Goal: Transaction & Acquisition: Purchase product/service

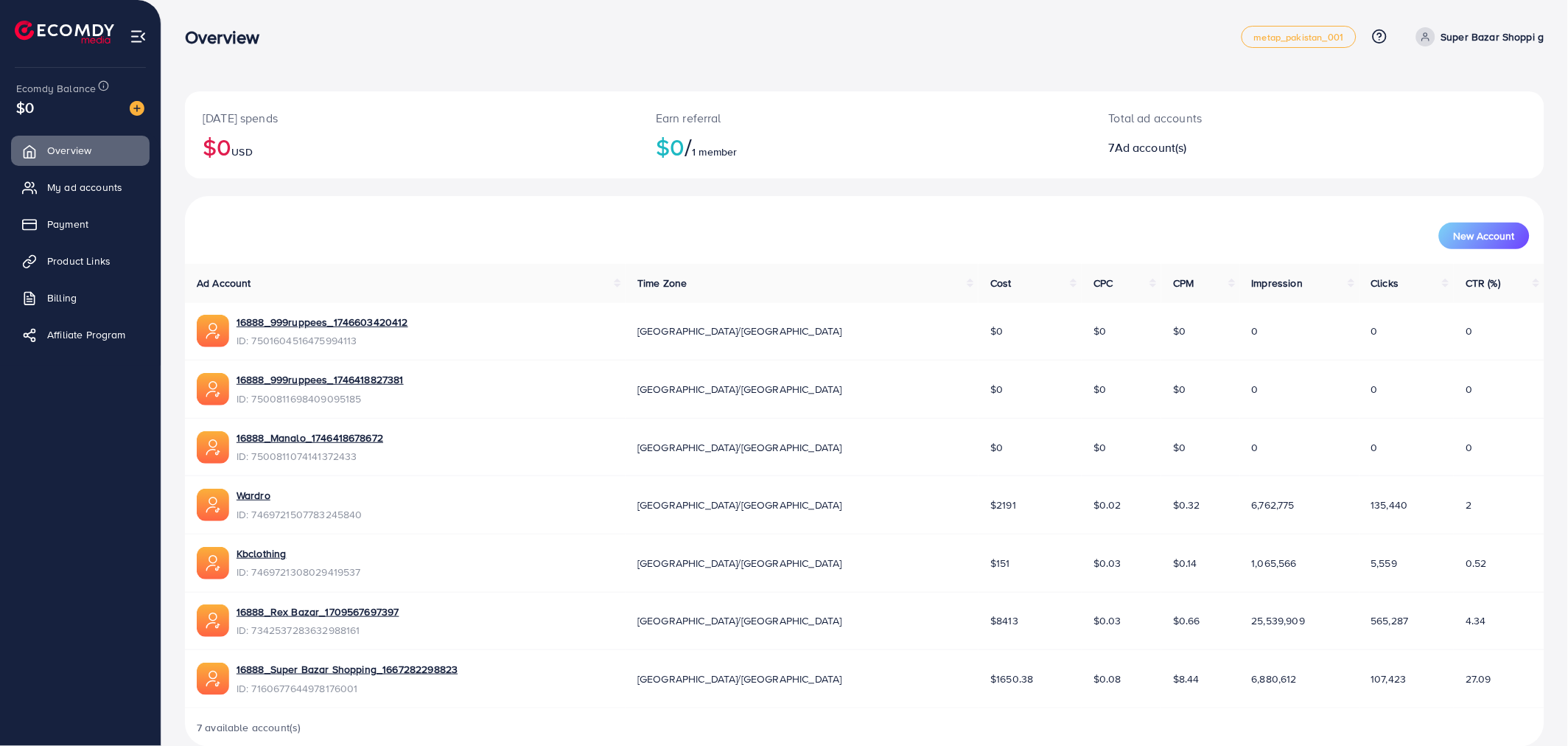
click at [454, 185] on div "[DATE] spends $0 USD Earn referral $0 / 1 member Total ad accounts 7 Ad account…" at bounding box center [865, 144] width 1360 height 105
click at [177, 205] on div "[DATE] spends $0 USD Earn referral $0 / 1 member Total ad accounts 7 Ad account…" at bounding box center [865, 385] width 1407 height 771
click at [173, 219] on div "[DATE] spends $0 USD Earn referral $0 / 1 member Total ad accounts 7 Ad account…" at bounding box center [865, 385] width 1407 height 771
click at [172, 236] on div "[DATE] spends $0 USD Earn referral $0 / 1 member Total ad accounts 7 Ad account…" at bounding box center [865, 385] width 1407 height 771
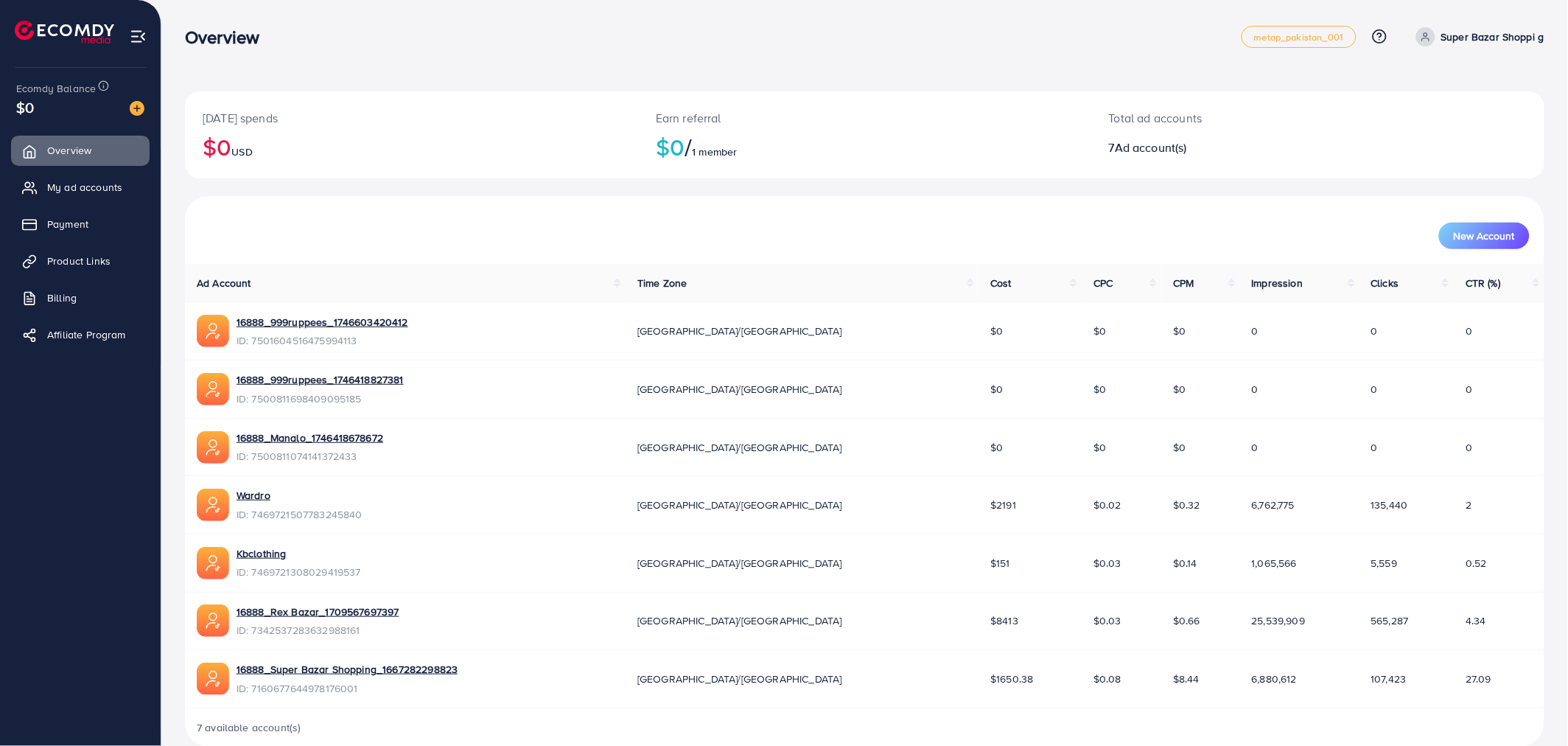
click at [172, 237] on div "[DATE] spends $0 USD Earn referral $0 / 1 member Total ad accounts 7 Ad account…" at bounding box center [865, 385] width 1407 height 771
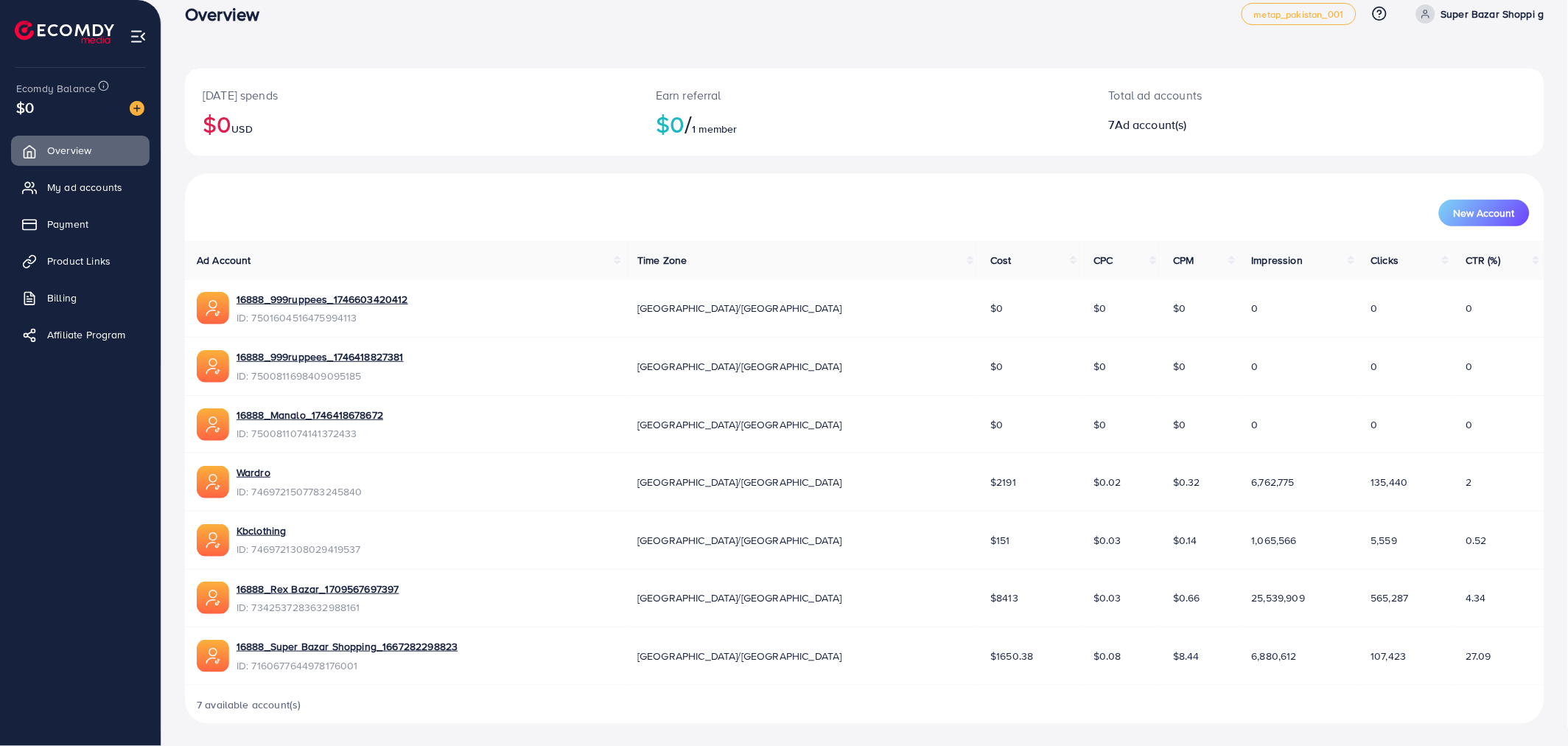
scroll to position [25, 0]
click at [68, 254] on span "Product Links" at bounding box center [82, 261] width 63 height 15
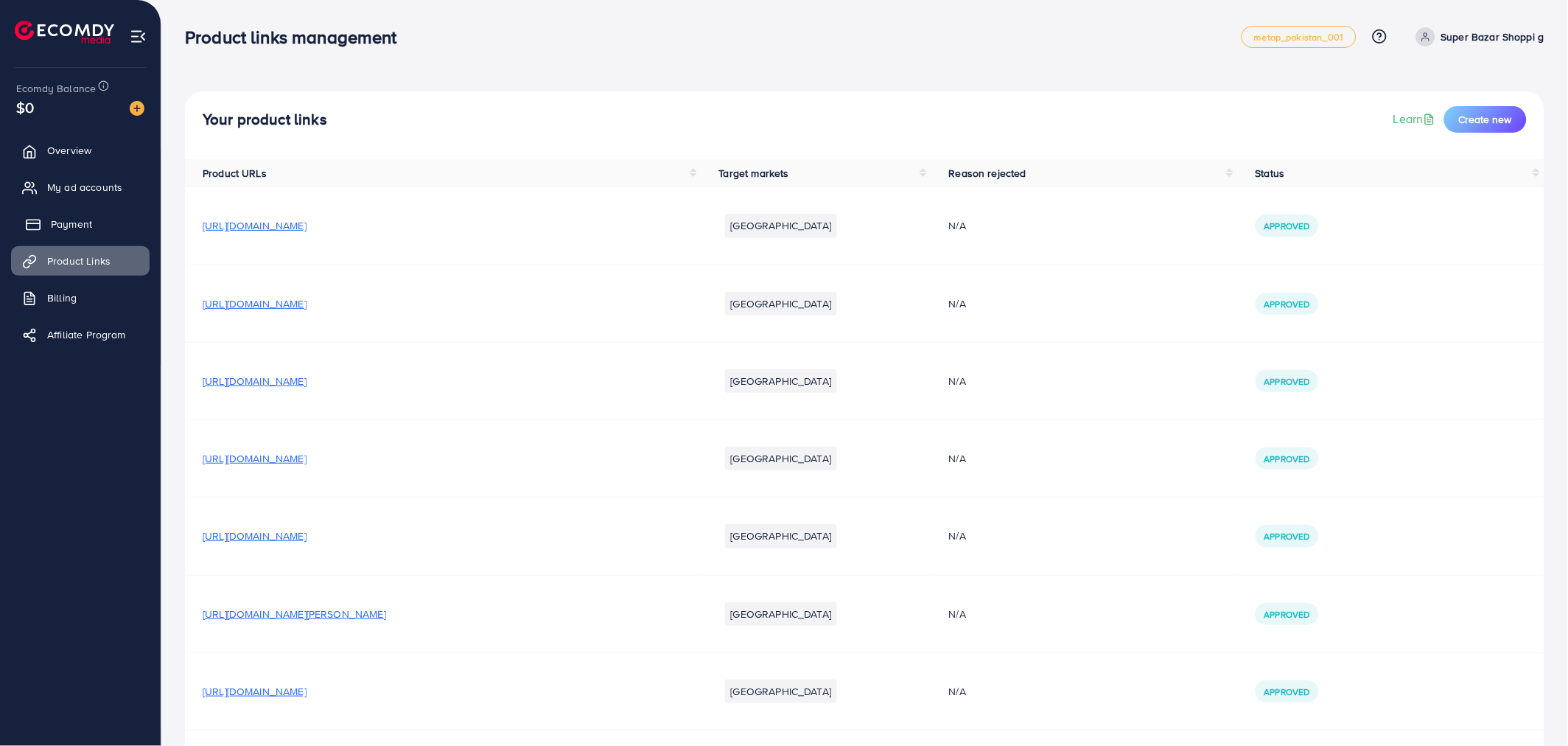
click at [69, 225] on span "Payment" at bounding box center [71, 223] width 42 height 15
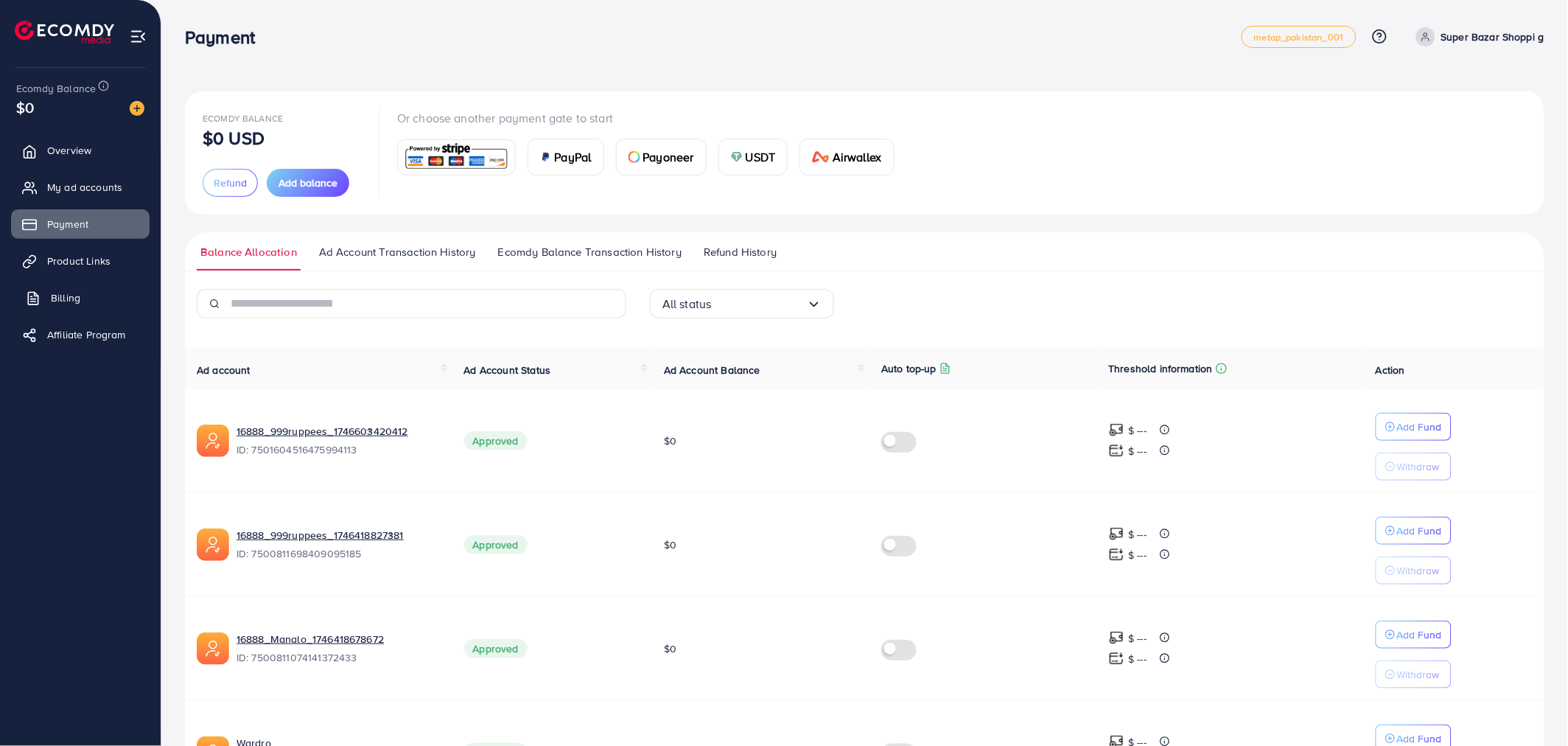
click at [68, 298] on span "Billing" at bounding box center [65, 298] width 30 height 15
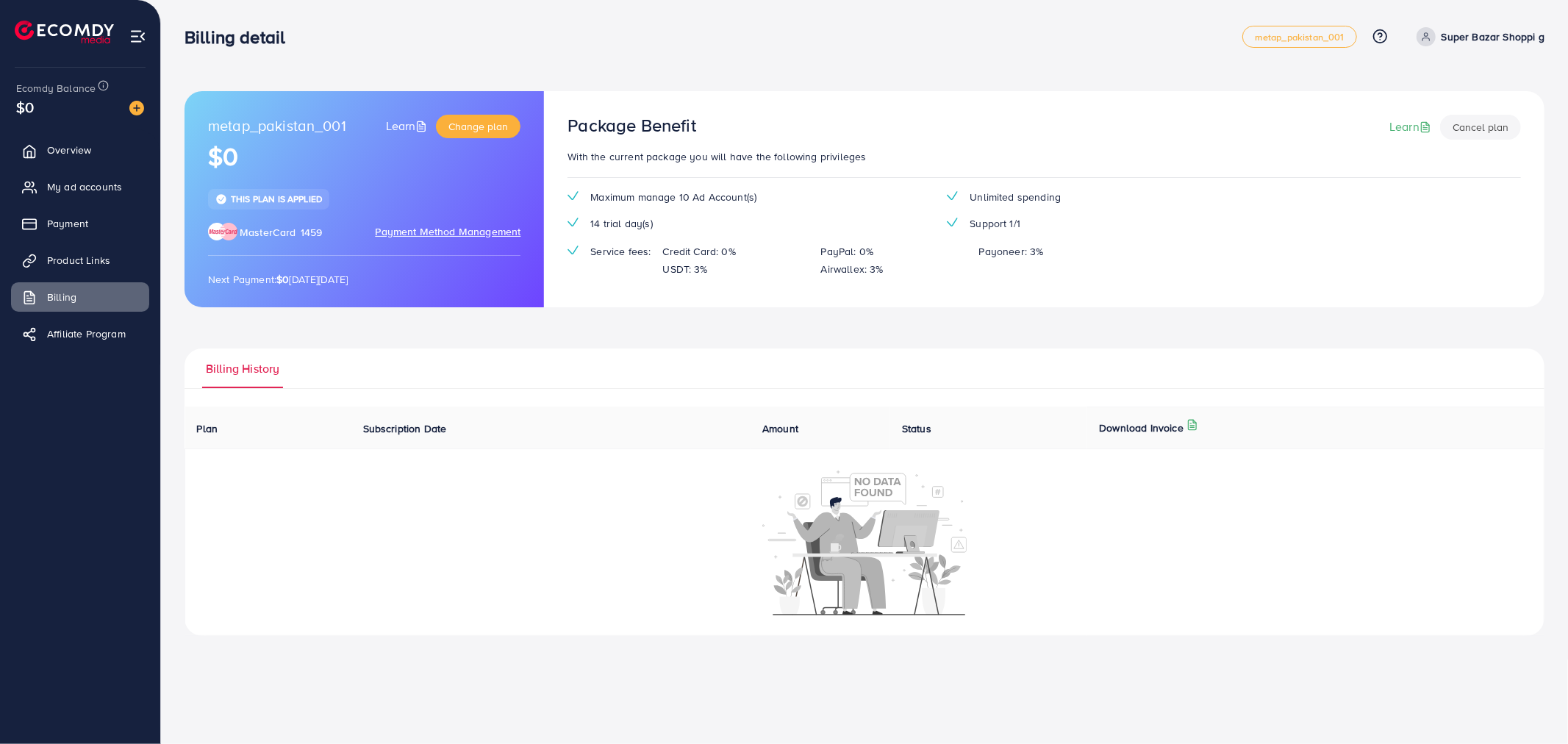
click at [173, 303] on div "metap_pakistan_001 Learn Change plan $0 This plan is applied MasterCard 1459 Pa…" at bounding box center [865, 329] width 1407 height 660
click at [58, 256] on span "Product Links" at bounding box center [82, 260] width 63 height 15
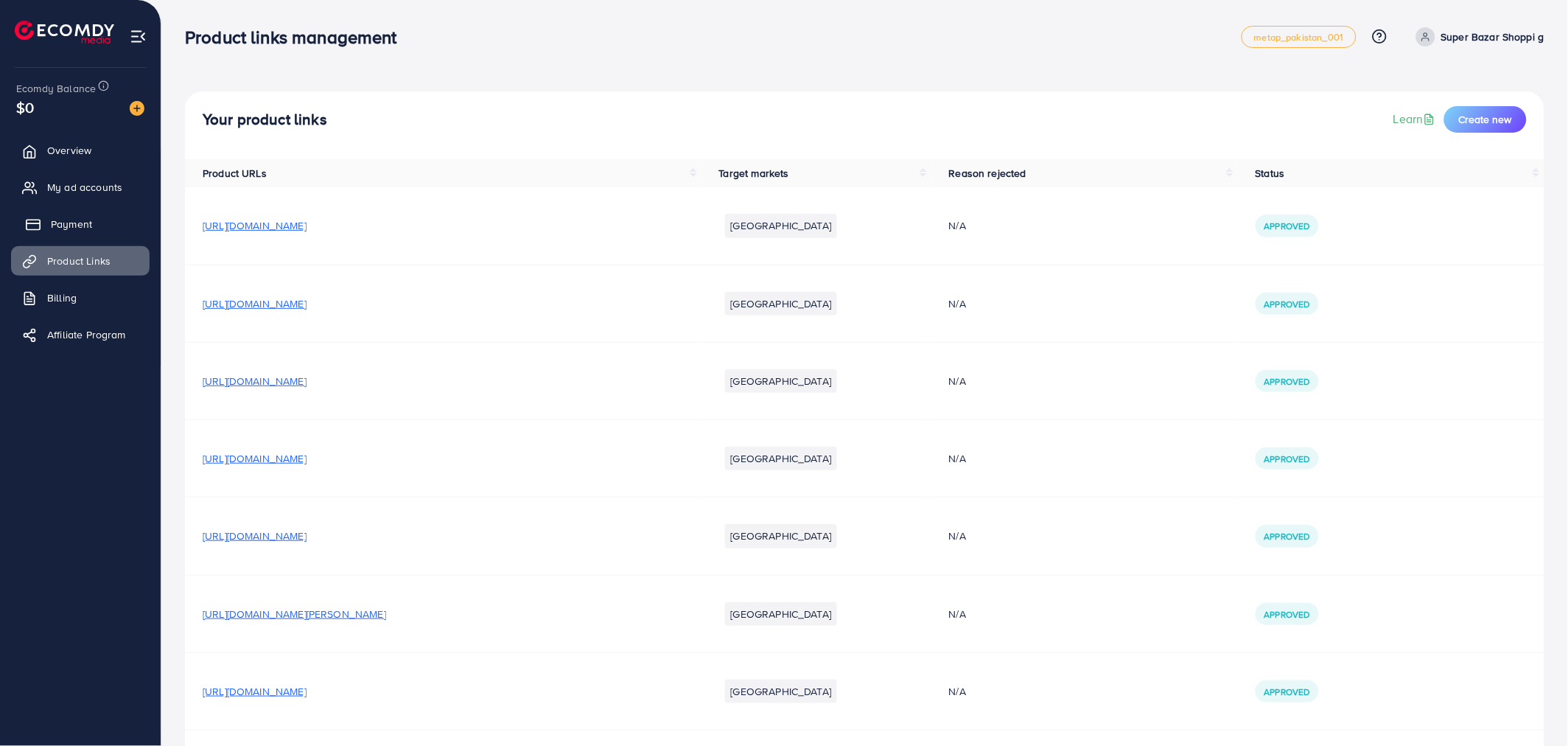
click at [66, 225] on span "Payment" at bounding box center [71, 223] width 42 height 15
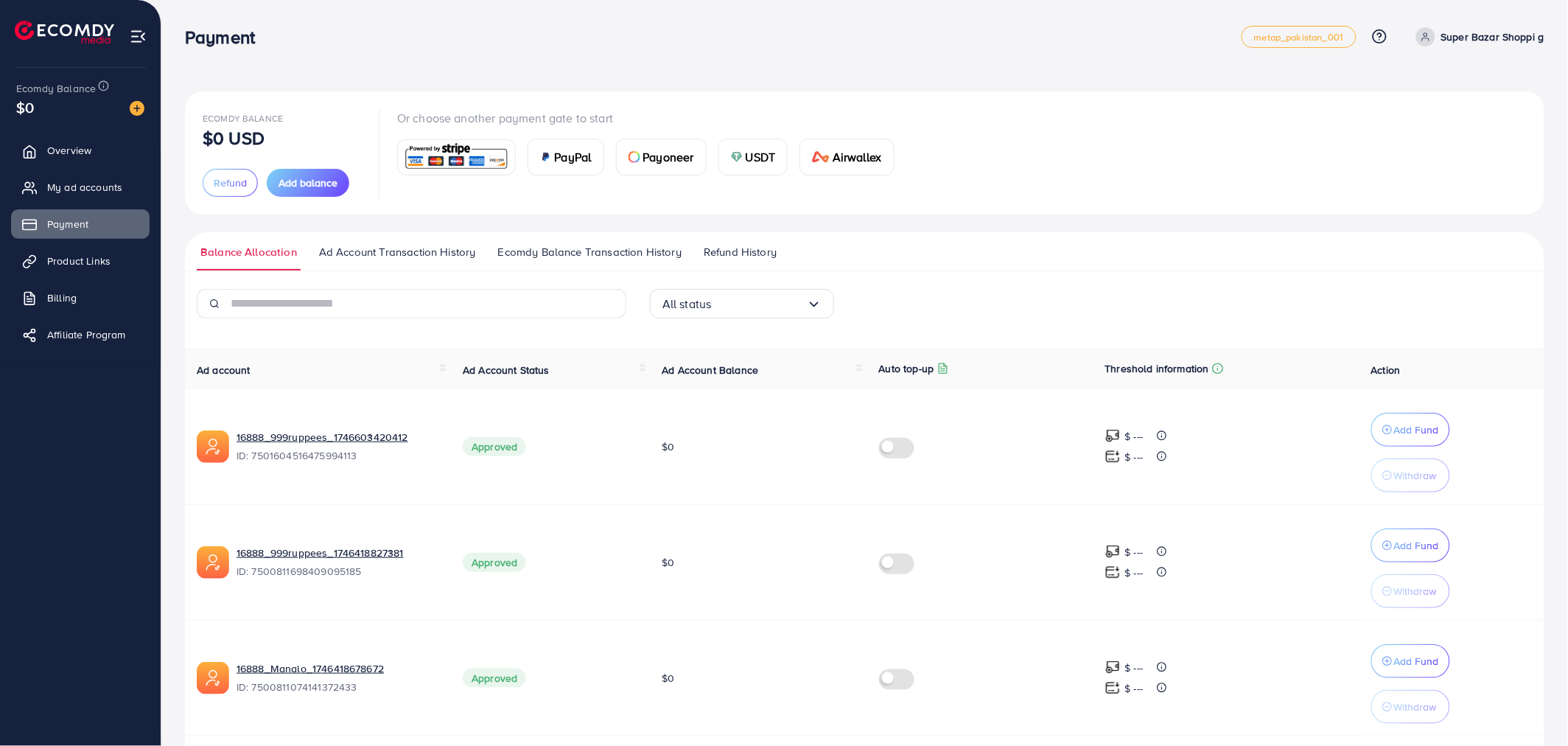
click at [167, 361] on div "Ecomdy Balance $0 USD Refund Add balance Or choose another payment gate to star…" at bounding box center [865, 631] width 1407 height 1262
click at [315, 183] on span "Add balance" at bounding box center [307, 183] width 59 height 15
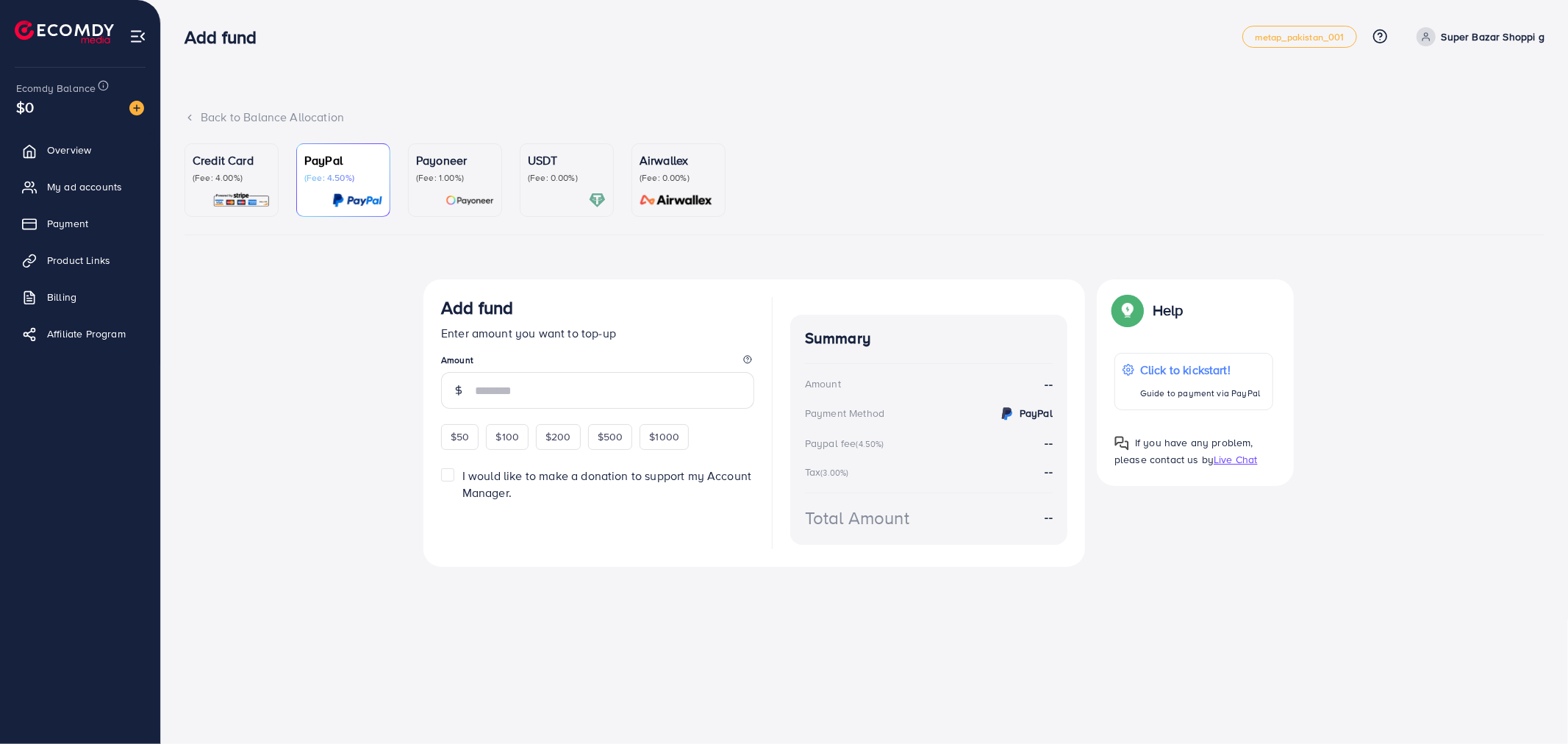
click at [208, 170] on div "Credit Card (Fee: 4.00%)" at bounding box center [231, 167] width 78 height 33
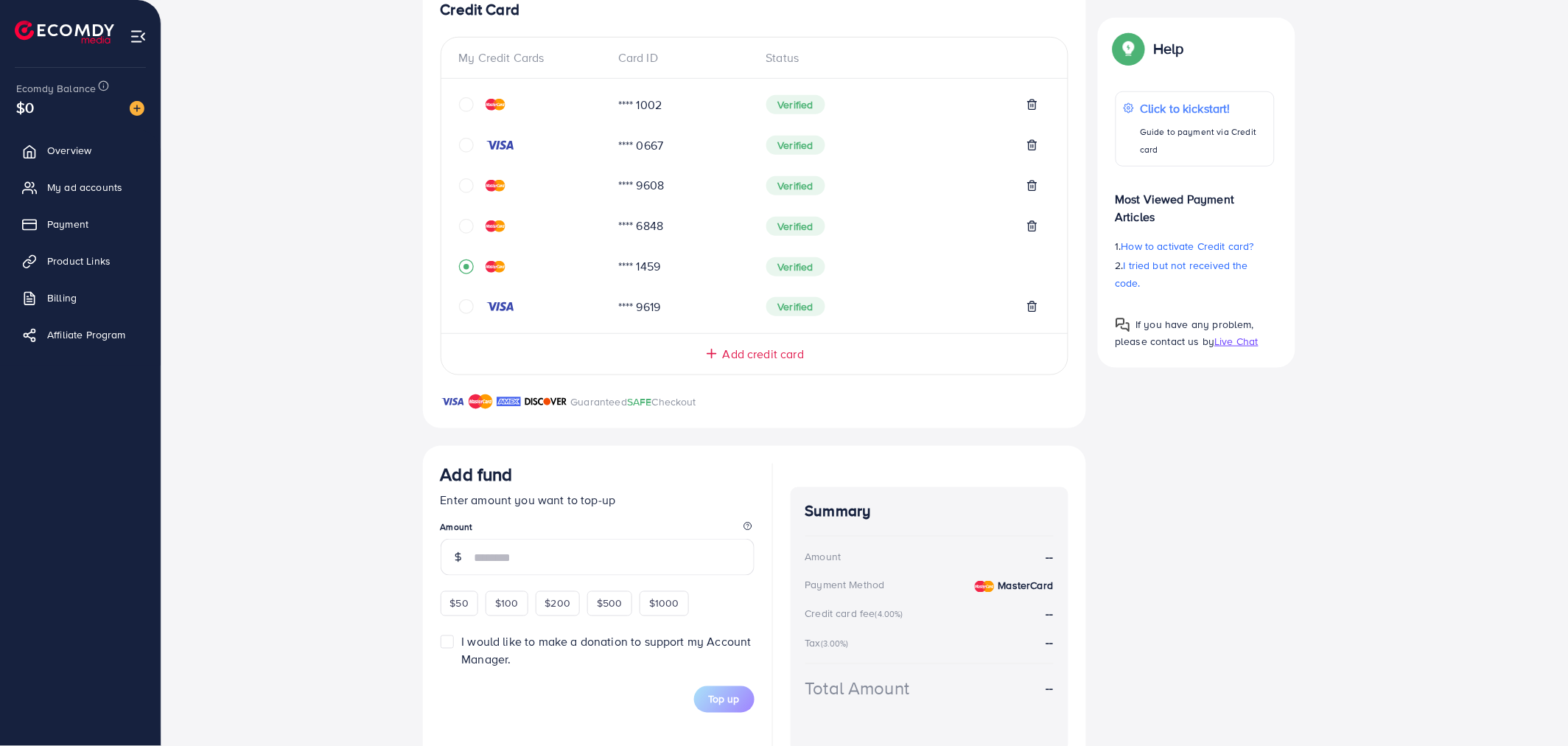
scroll to position [344, 0]
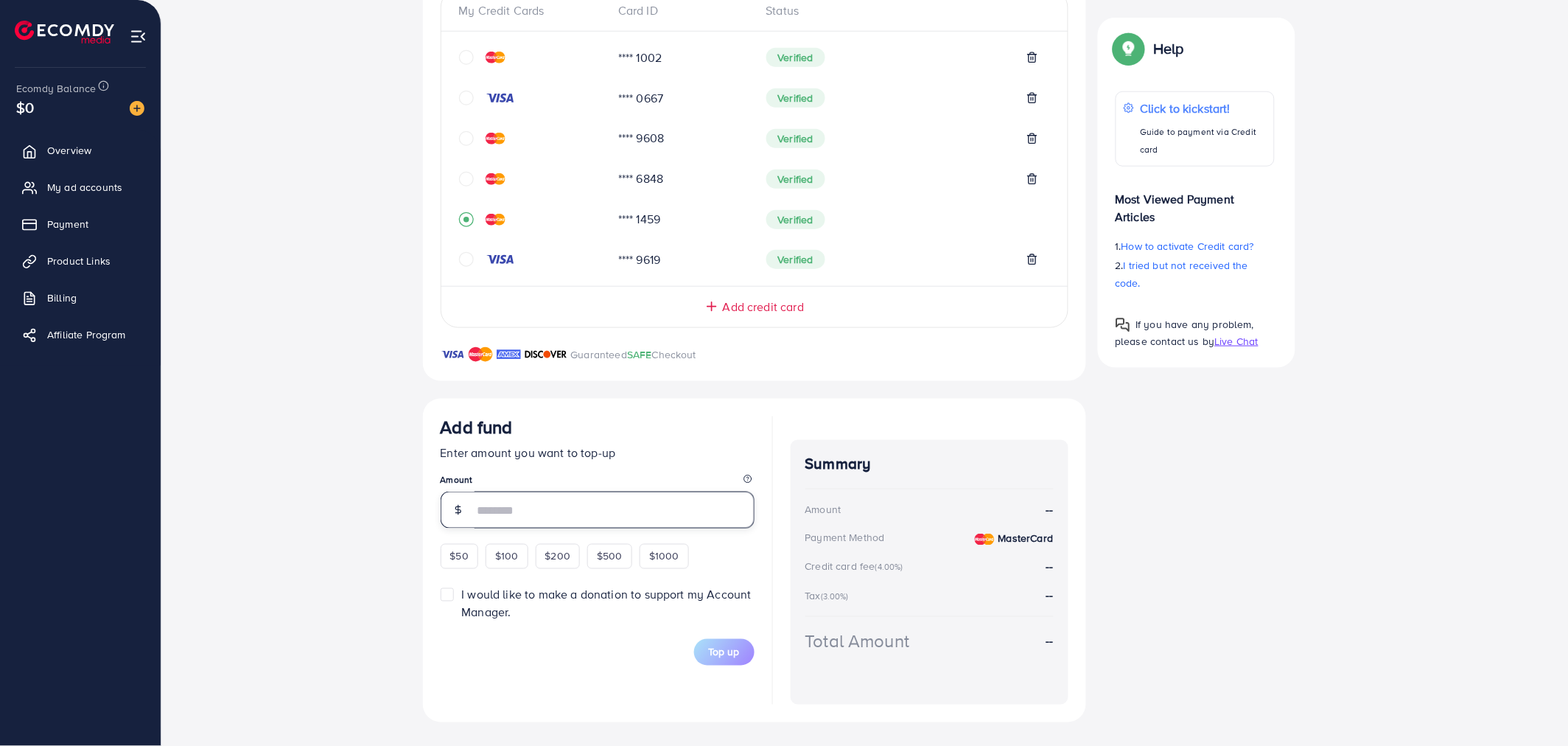
click at [518, 507] on input "number" at bounding box center [615, 510] width 280 height 37
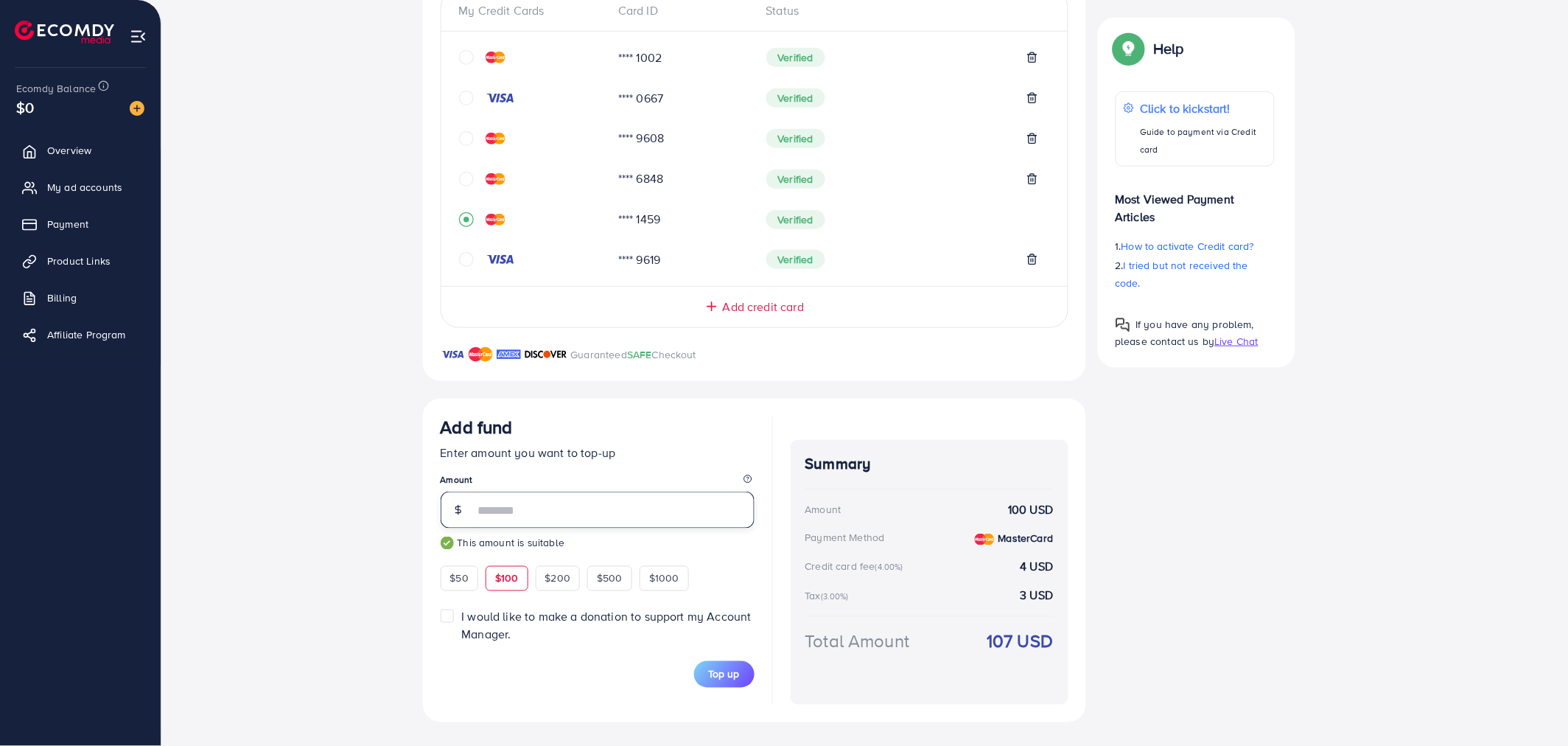
type input "***"
click at [345, 371] on div "Top-up Success! Thanks you for your purchase. Please check your balance again. …" at bounding box center [865, 328] width 1360 height 787
click at [321, 451] on div "Top-up Success! Thanks you for your purchase. Please check your balance again. …" at bounding box center [865, 328] width 1360 height 787
click at [330, 460] on div "Top-up Success! Thanks you for your purchase. Please check your balance again. …" at bounding box center [865, 328] width 1360 height 787
click at [333, 528] on div "Top-up Success! Thanks you for your purchase. Please check your balance again. …" at bounding box center [865, 328] width 1360 height 787
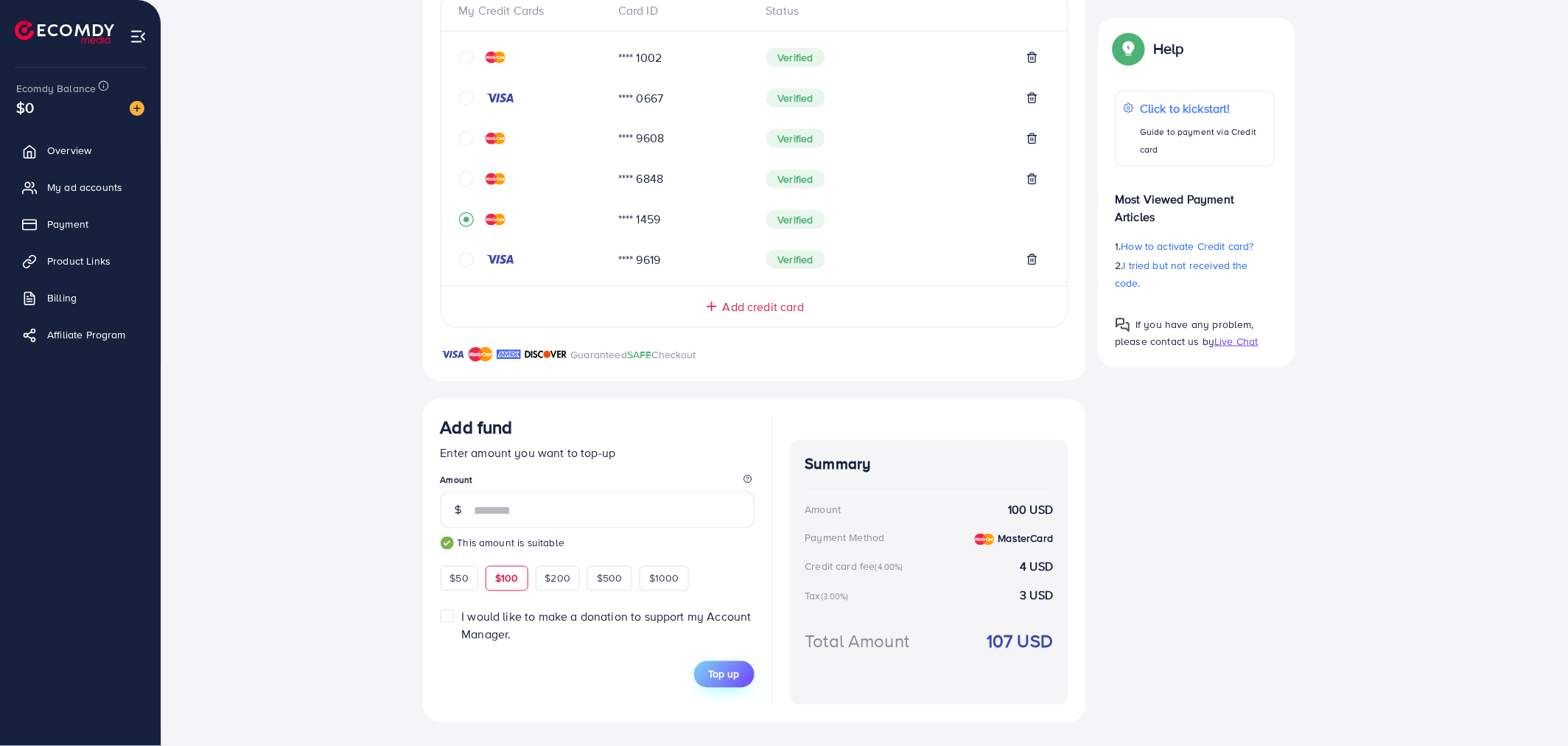
click at [730, 676] on span "Top up" at bounding box center [724, 675] width 31 height 15
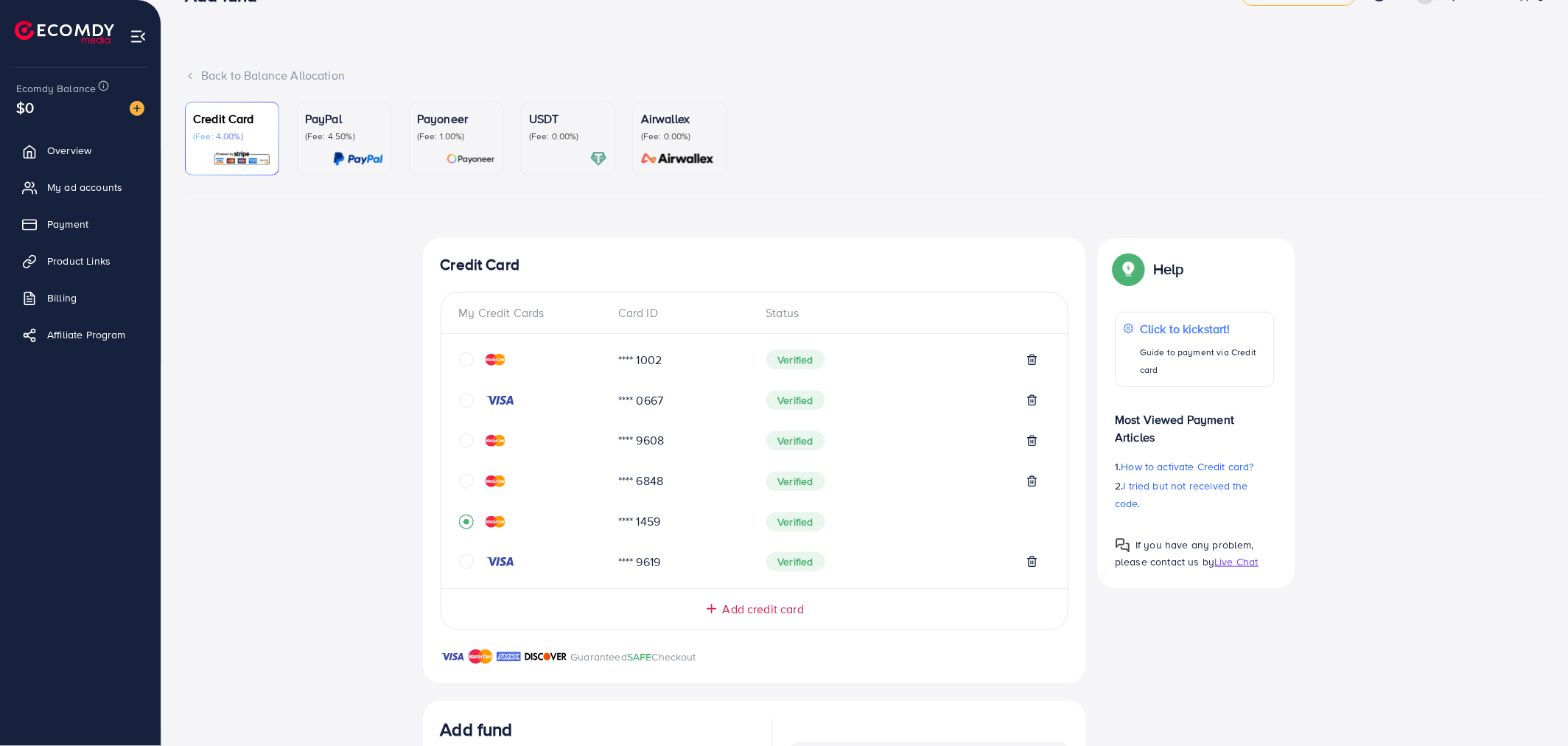
scroll to position [0, 0]
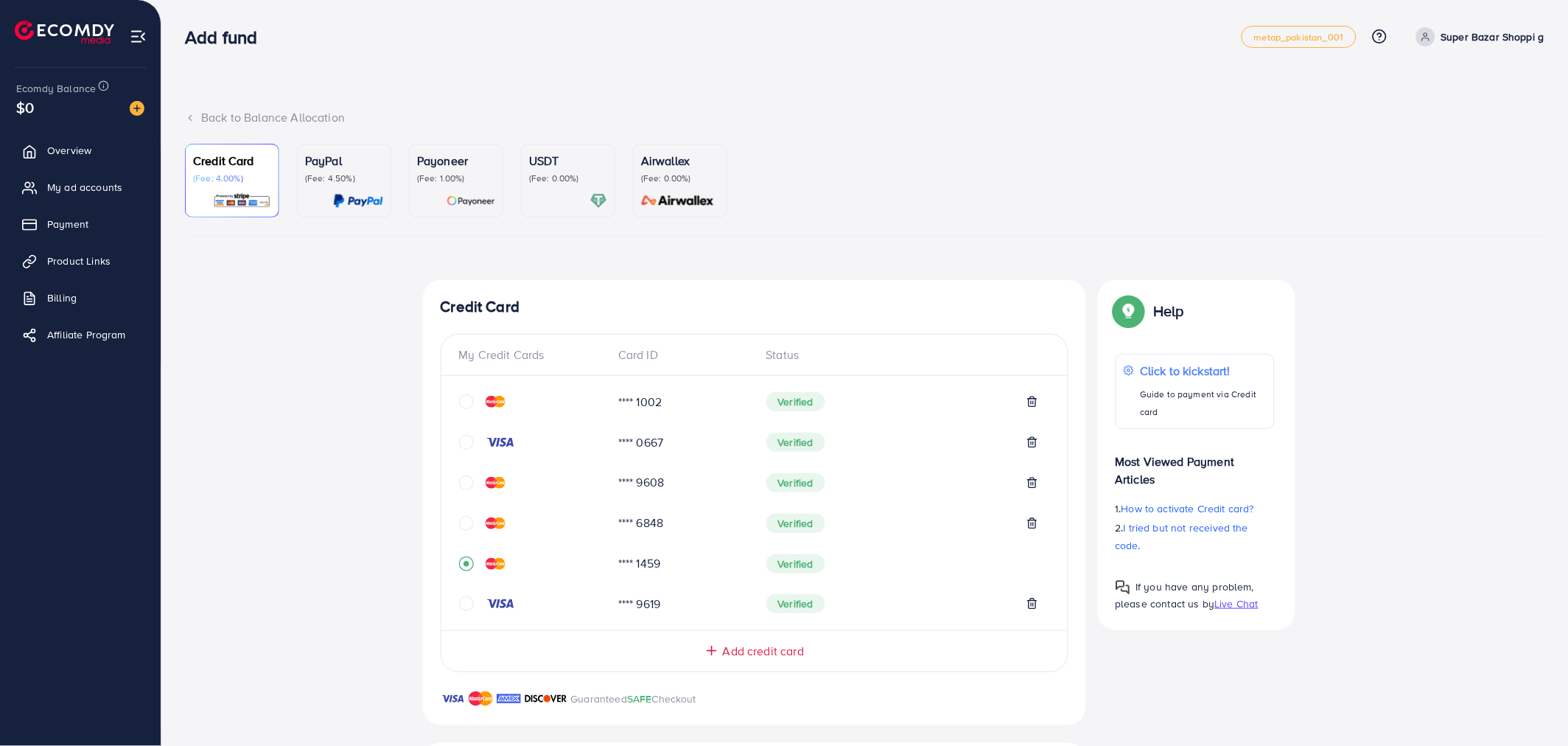
click at [393, 421] on div "Top-up Success! Thanks you for your purchase. Please check your balance again. …" at bounding box center [865, 673] width 1360 height 787
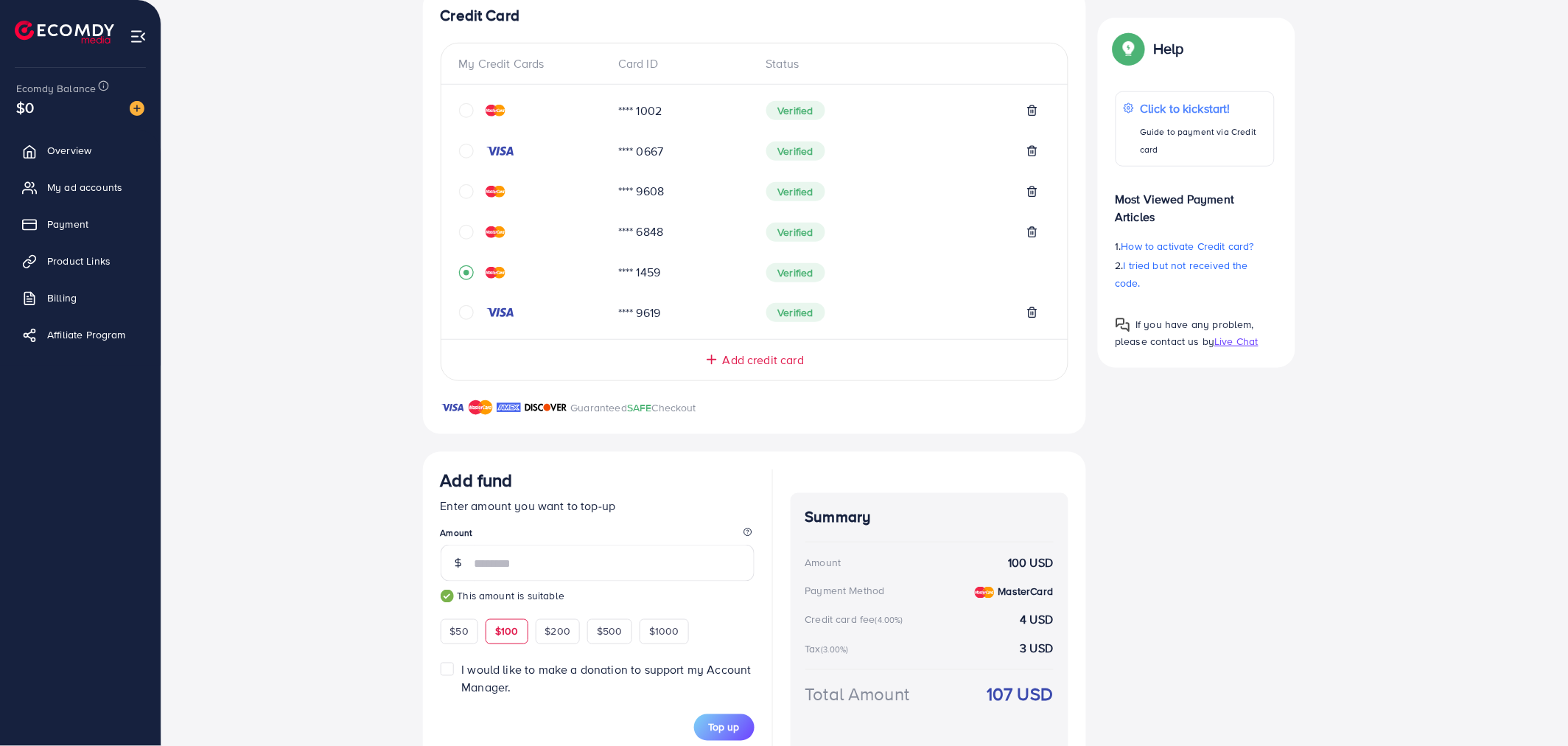
scroll to position [344, 0]
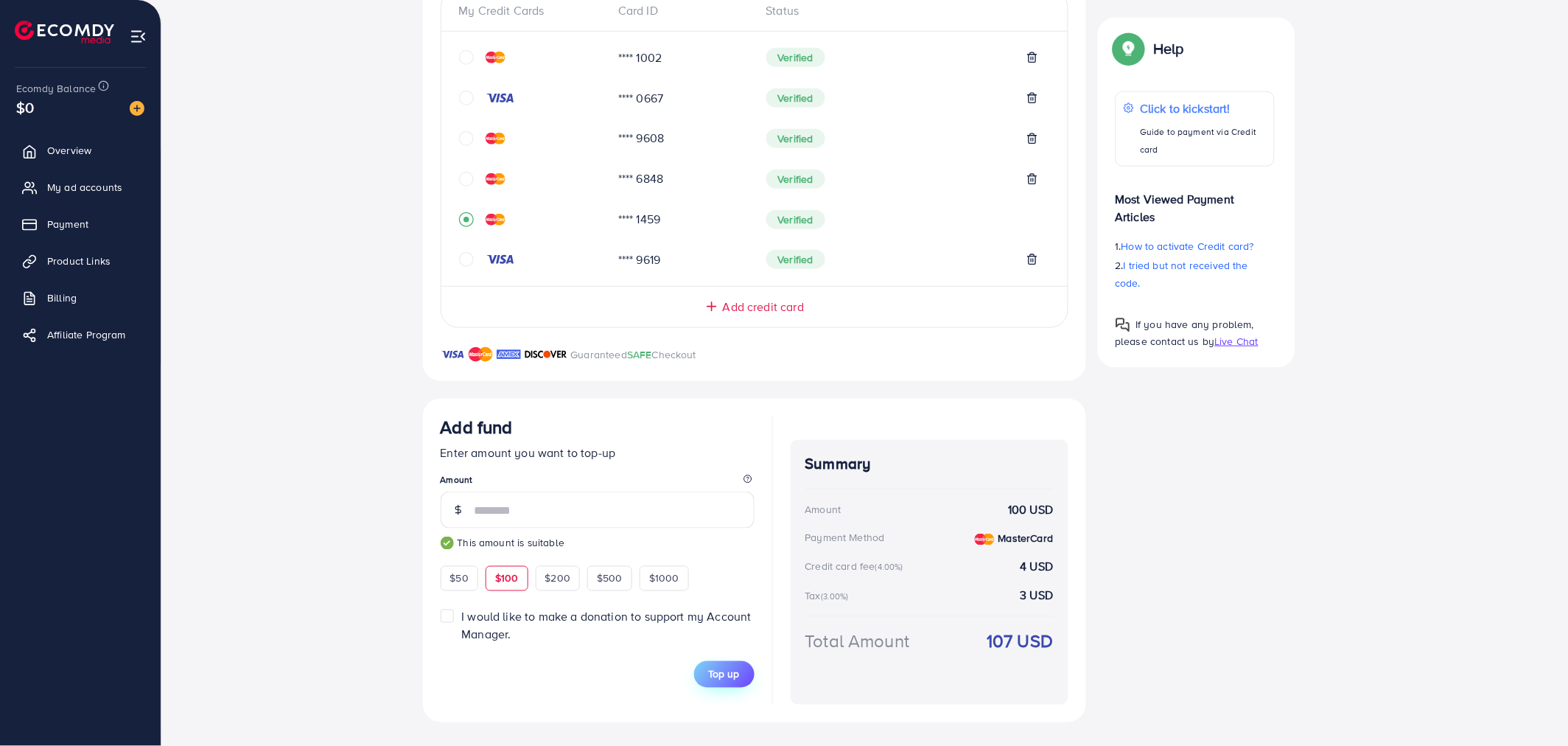
click at [719, 668] on span "Top up" at bounding box center [724, 675] width 31 height 15
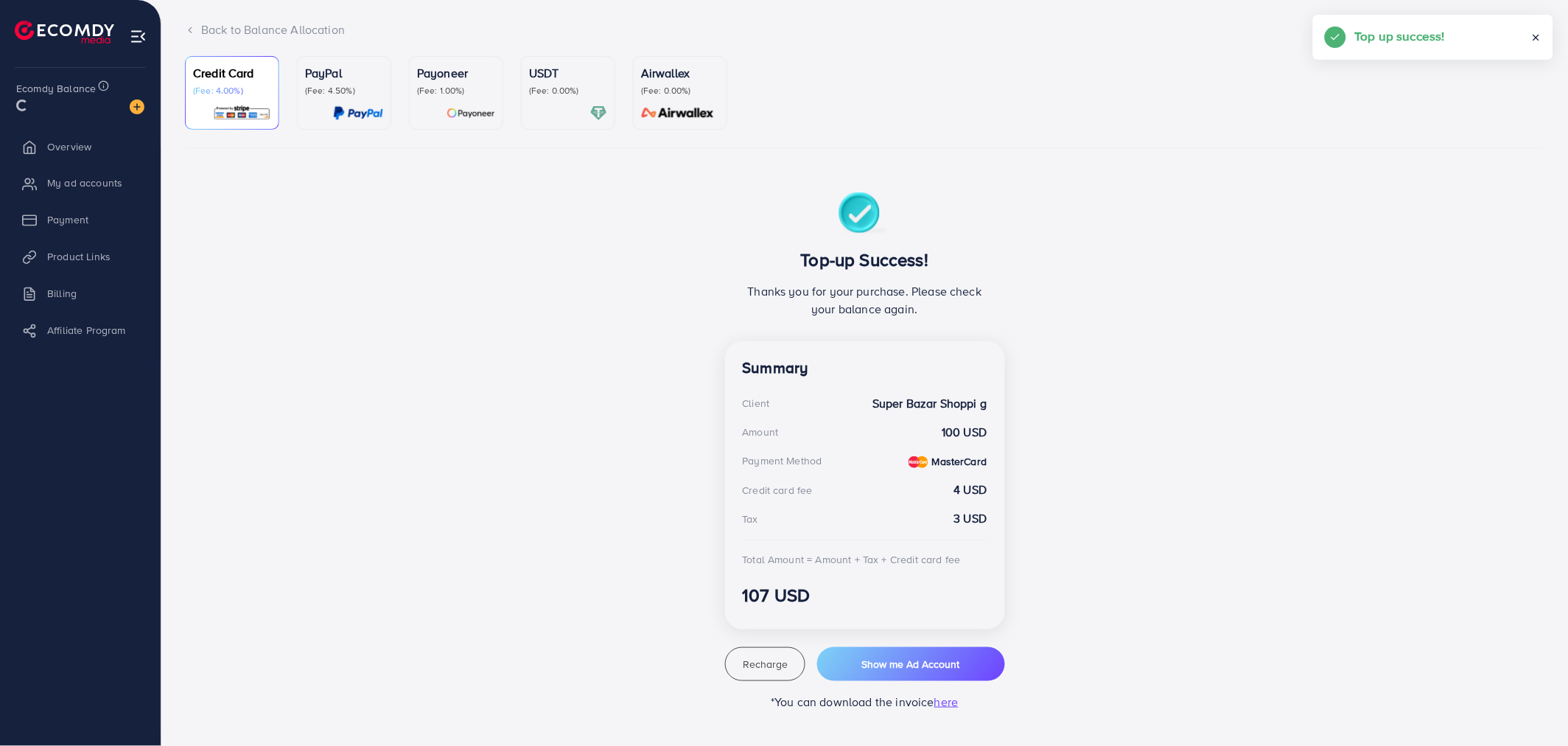
scroll to position [87, 0]
click at [897, 662] on span "Show me Ad Account" at bounding box center [911, 665] width 98 height 15
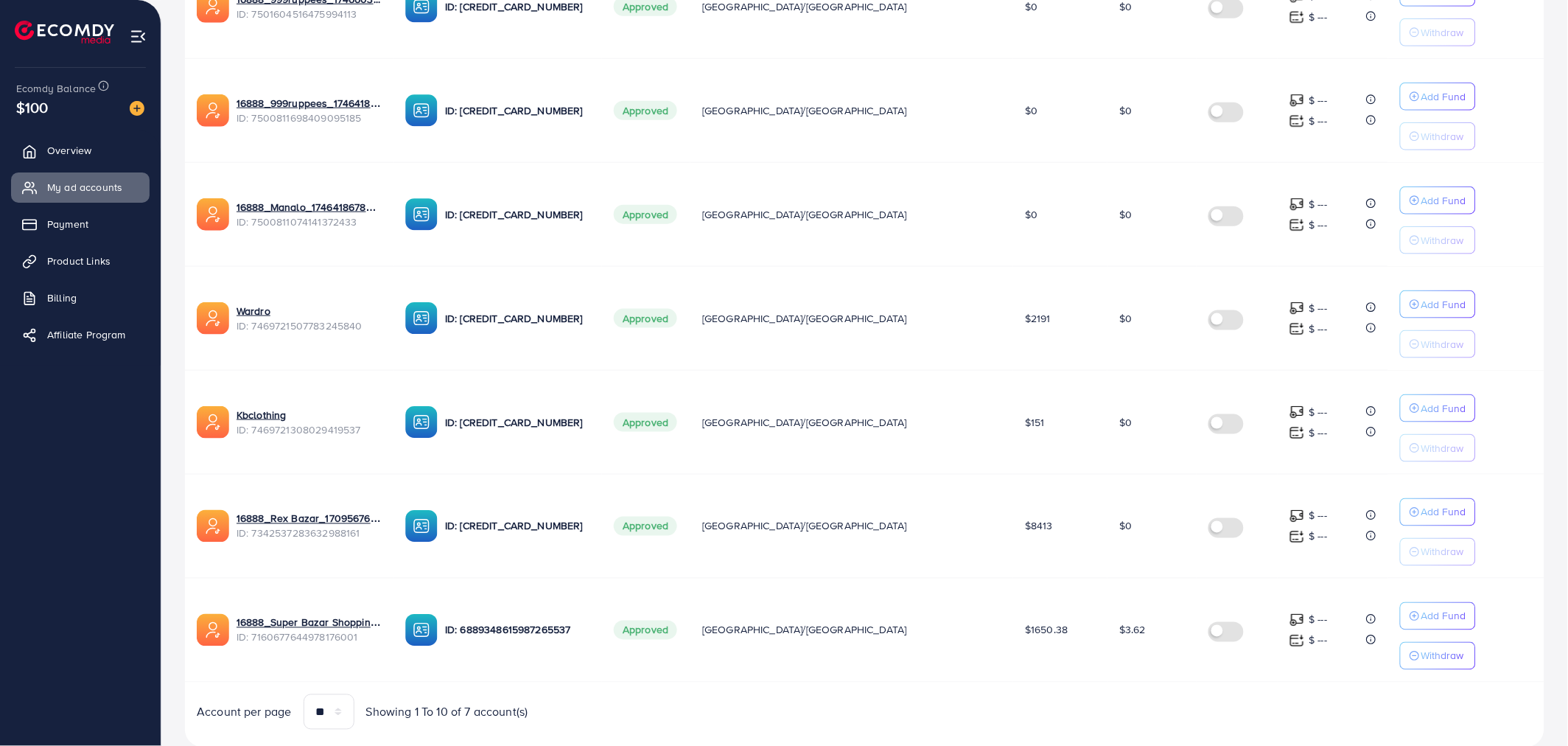
scroll to position [454, 0]
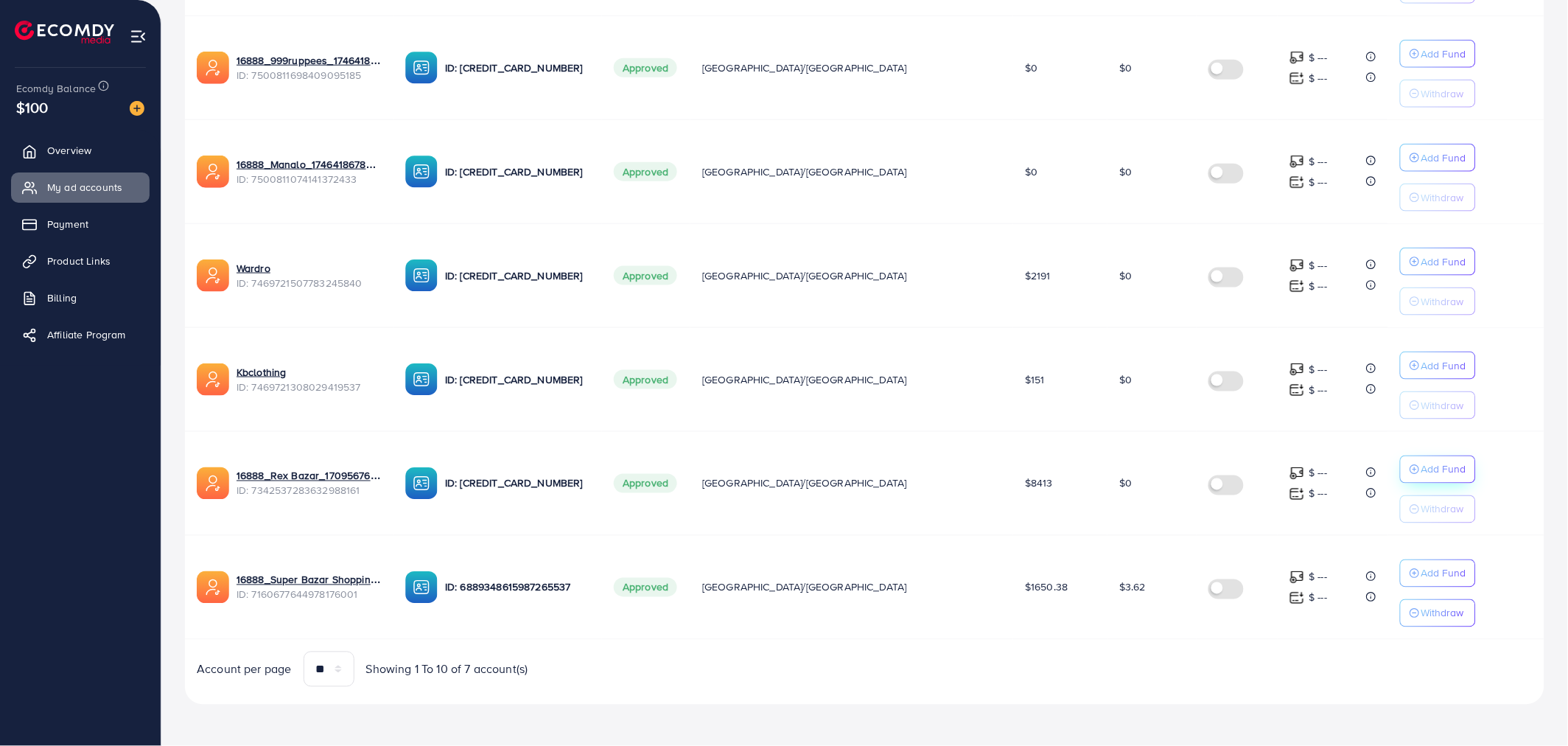
click at [1422, 466] on p "Add Fund" at bounding box center [1444, 469] width 45 height 18
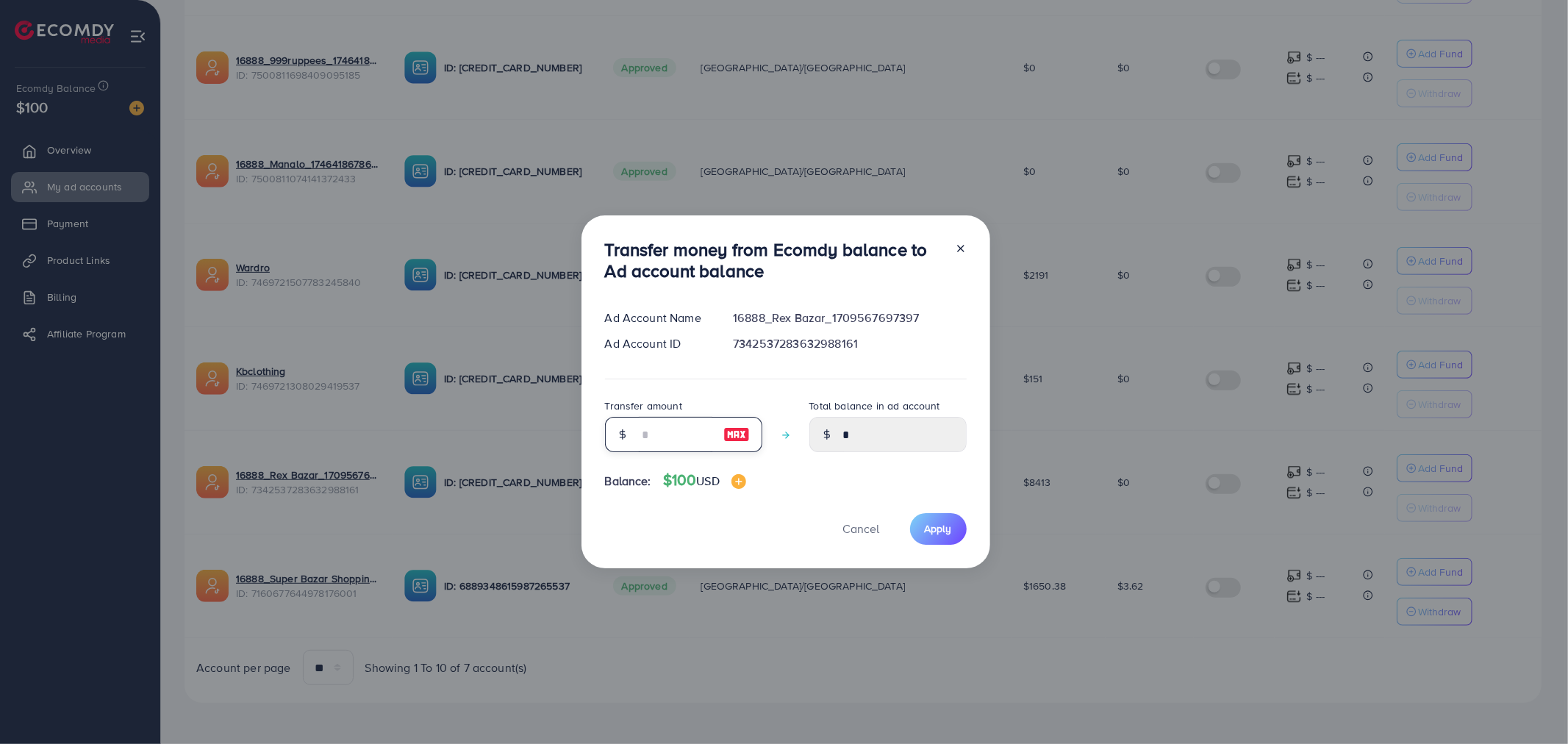
click at [677, 430] on input "number" at bounding box center [676, 434] width 73 height 36
type input "*"
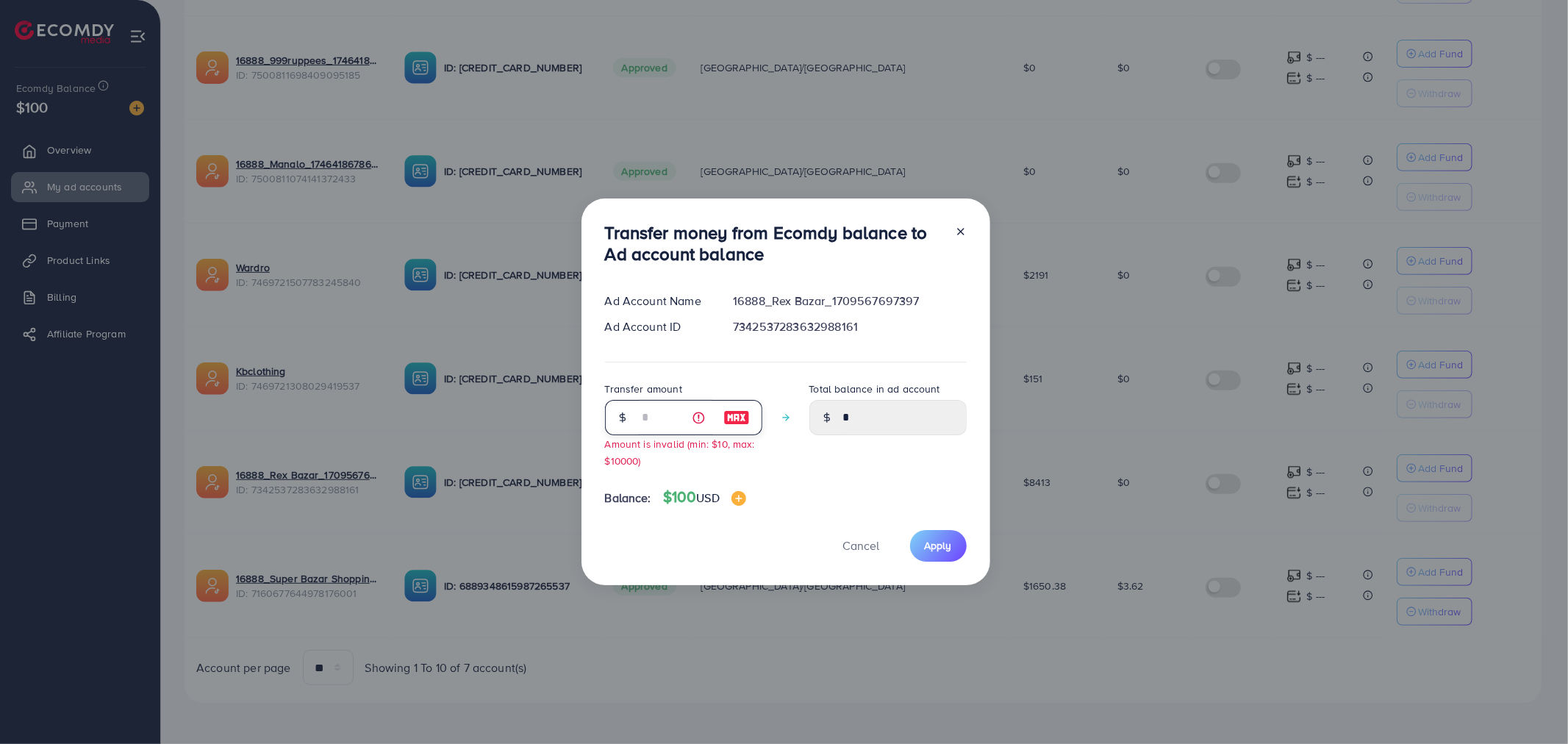
type input "****"
type input "**"
type input "*****"
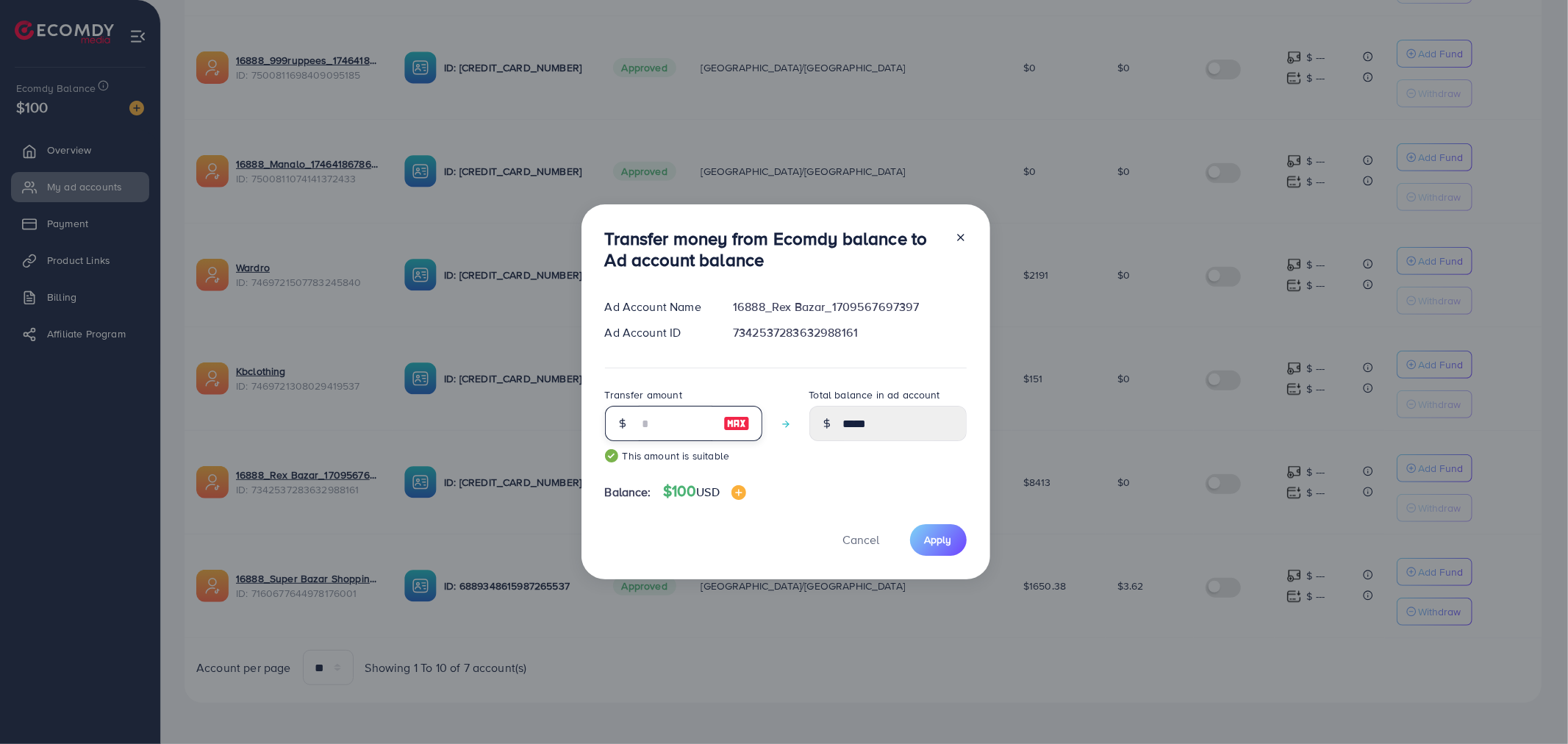
type input "***"
type input "******"
type input "***"
click at [870, 466] on div "Total balance in ad account ******" at bounding box center [887, 430] width 157 height 89
click at [943, 537] on span "Apply" at bounding box center [938, 539] width 27 height 15
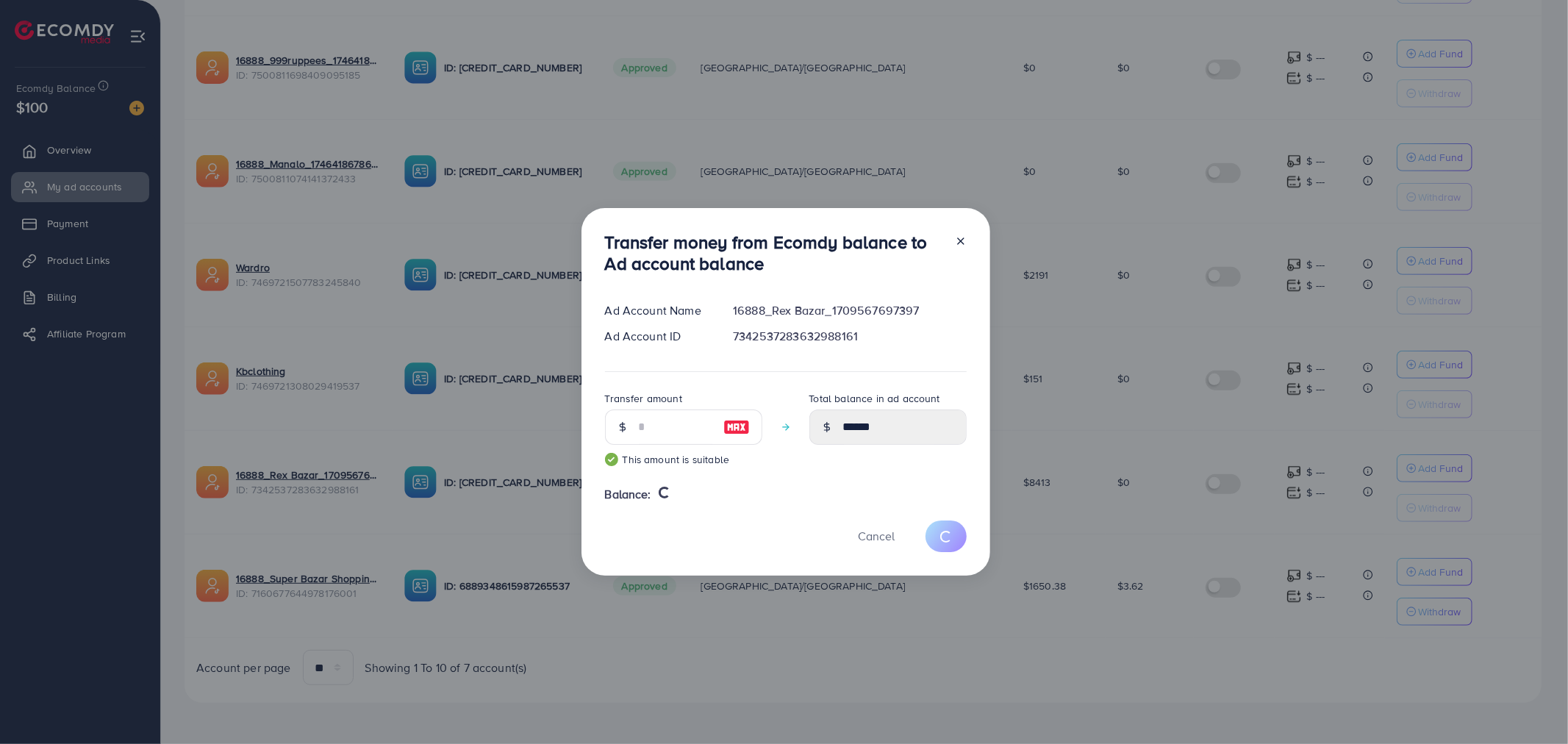
type input "*"
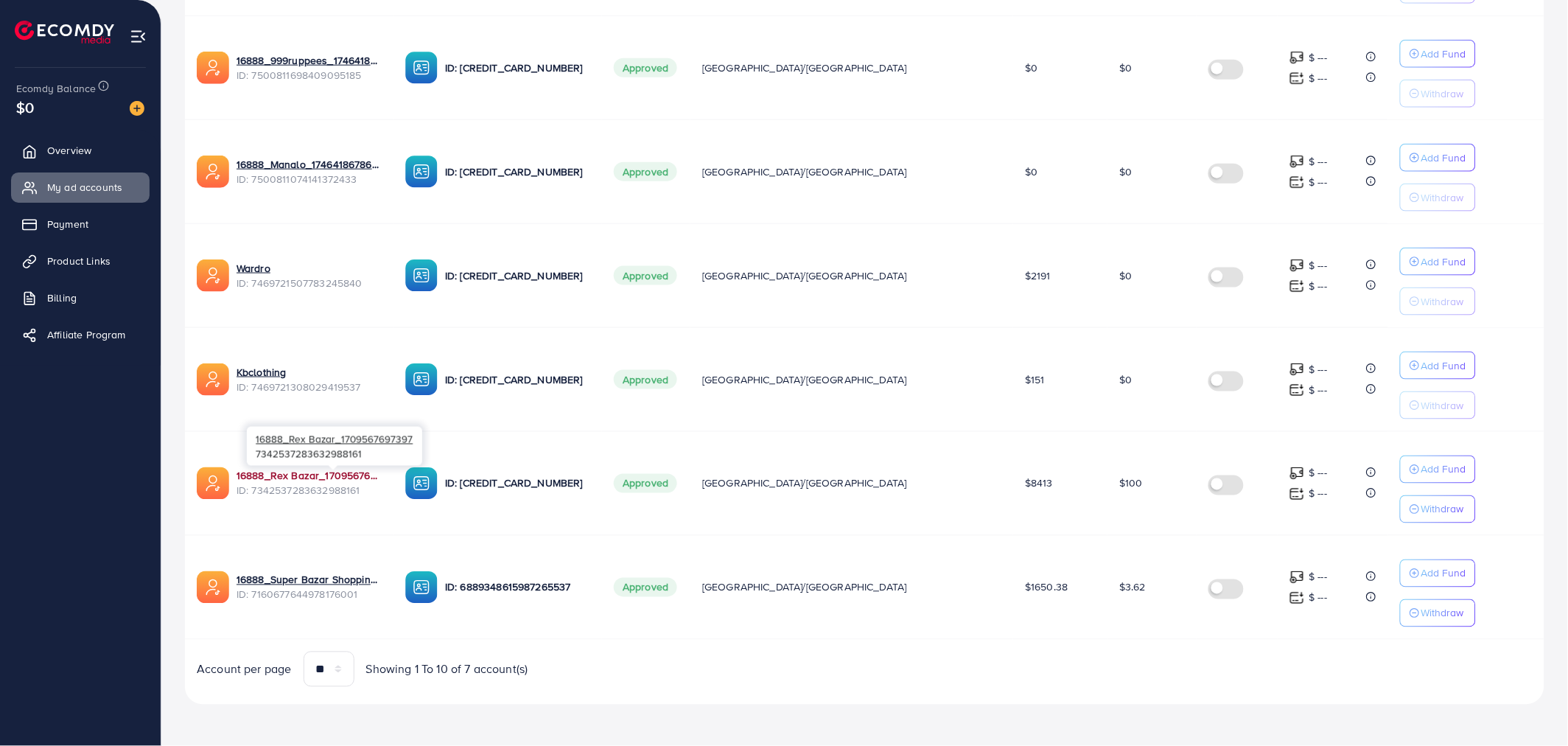
click at [311, 475] on link "16888_Rex Bazar_1709567697397" at bounding box center [309, 476] width 145 height 15
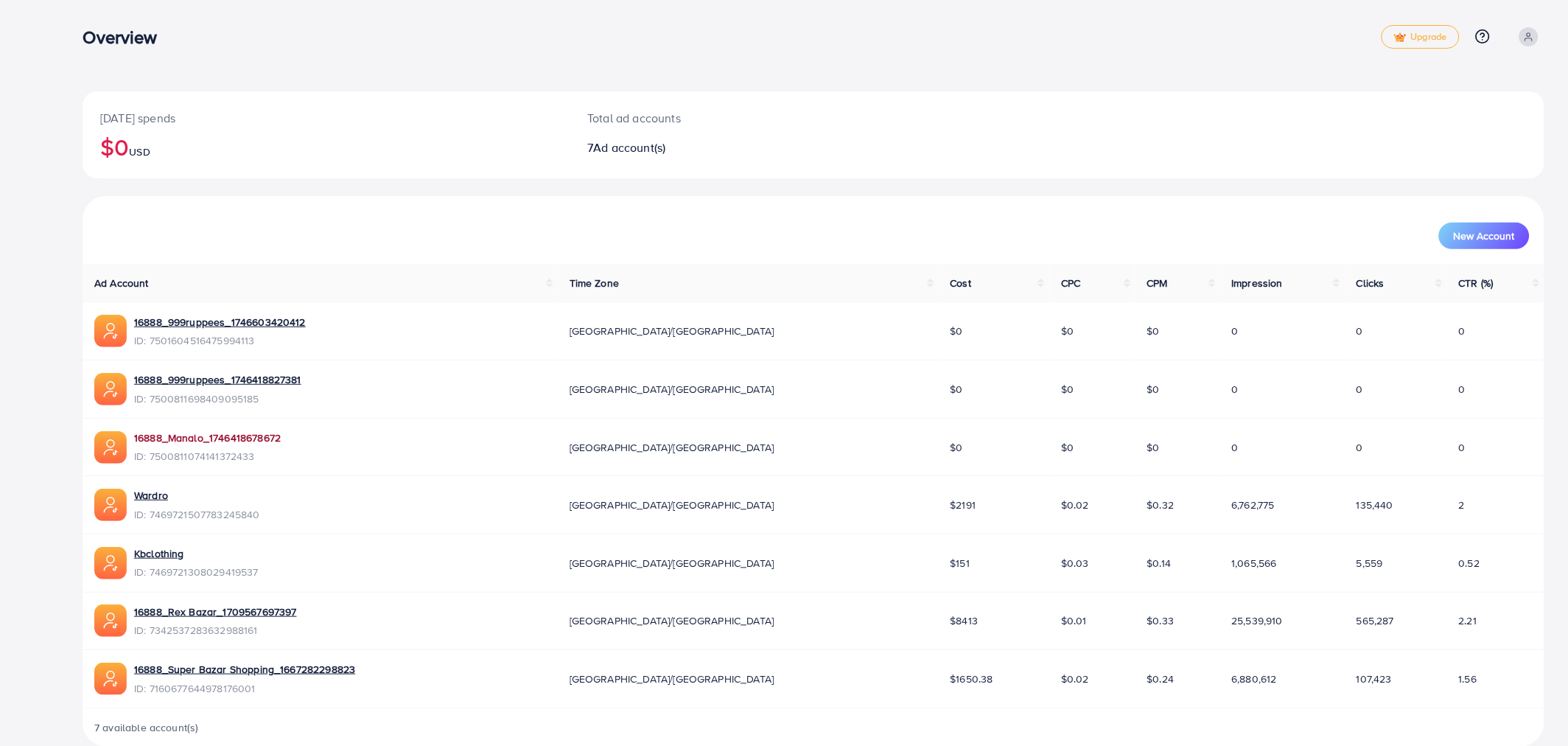
click at [194, 437] on link "16888_Manalo_1746418678672" at bounding box center [207, 437] width 147 height 15
